Goal: Information Seeking & Learning: Learn about a topic

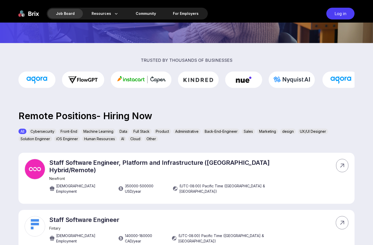
scroll to position [179, 0]
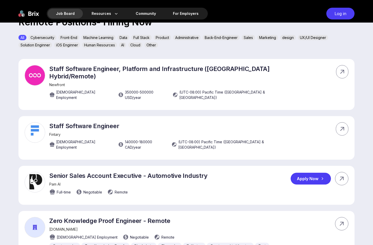
click at [77, 172] on p "Senior Sales Account Executive - Automotive Industry" at bounding box center [128, 175] width 158 height 7
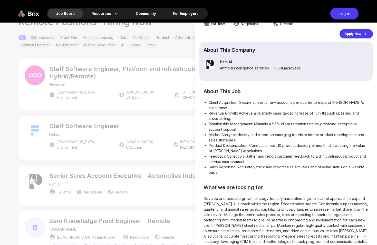
scroll to position [43, 0]
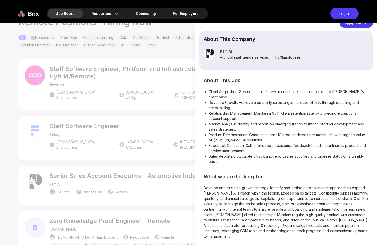
click at [14, 158] on div at bounding box center [188, 134] width 377 height 223
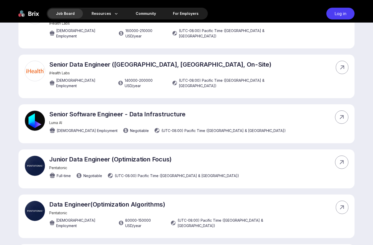
scroll to position [1398, 0]
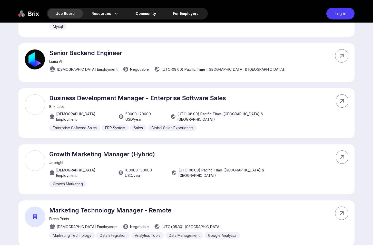
scroll to position [2452, 0]
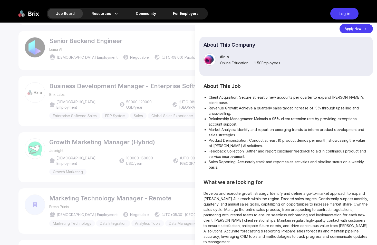
scroll to position [14, 0]
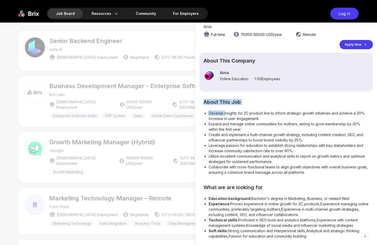
drag, startPoint x: 201, startPoint y: 93, endPoint x: 225, endPoint y: 112, distance: 30.2
click at [225, 112] on div "Growth Manager Ainia Full-time 75000 - 85000 USD /year Remote Apply Now About T…" at bounding box center [285, 126] width 173 height 225
click at [211, 102] on h2 "About This Job" at bounding box center [285, 102] width 165 height 4
click at [308, 169] on li "Collaborate with cross-functional teams to align growth objectives with overall…" at bounding box center [289, 169] width 160 height 11
click at [143, 161] on div at bounding box center [188, 134] width 377 height 223
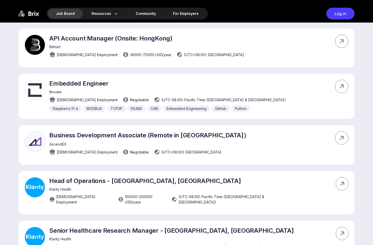
scroll to position [3288, 0]
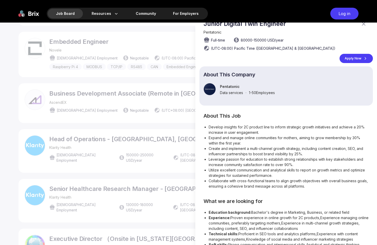
scroll to position [0, 0]
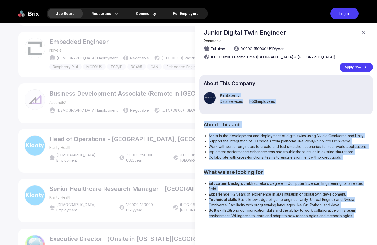
drag, startPoint x: 198, startPoint y: 113, endPoint x: 375, endPoint y: 229, distance: 211.0
click at [373, 229] on div "Junior Digital Twin Engineer Pentatonic Full-time 80000 - 150000 USD /year (UTC…" at bounding box center [286, 134] width 182 height 223
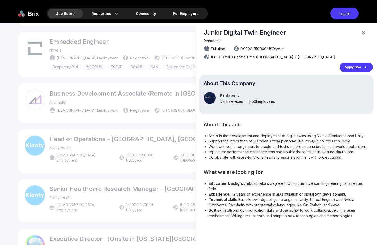
click at [133, 163] on div at bounding box center [188, 134] width 377 height 223
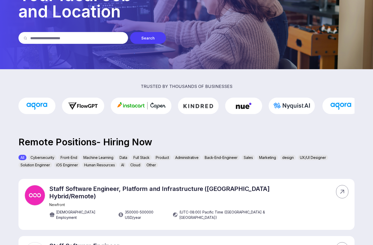
scroll to position [124, 0]
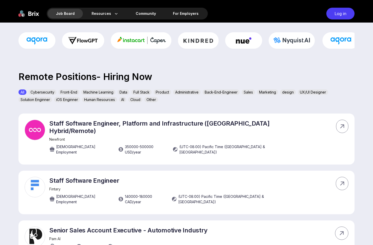
click at [153, 99] on div "Other" at bounding box center [151, 99] width 14 height 5
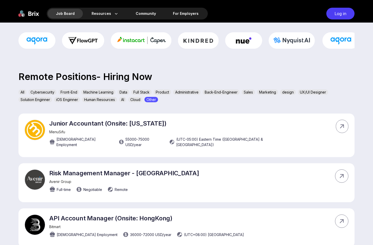
click at [141, 100] on div "Cloud" at bounding box center [135, 99] width 14 height 5
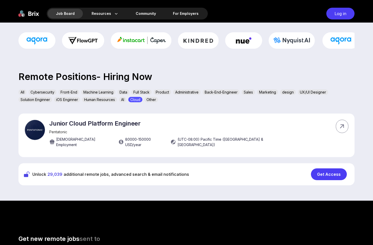
click at [156, 100] on div "Other" at bounding box center [151, 99] width 14 height 5
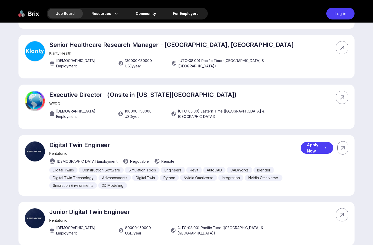
scroll to position [553, 0]
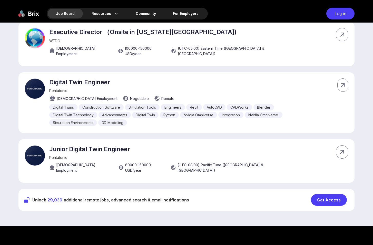
click at [329, 194] on div "Get Access" at bounding box center [329, 200] width 36 height 12
